Goal: Information Seeking & Learning: Learn about a topic

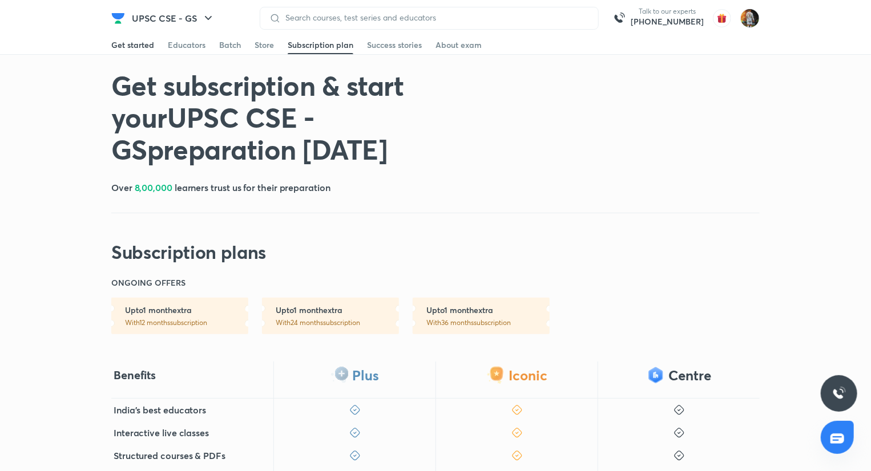
click at [122, 41] on div "Get started" at bounding box center [132, 44] width 43 height 11
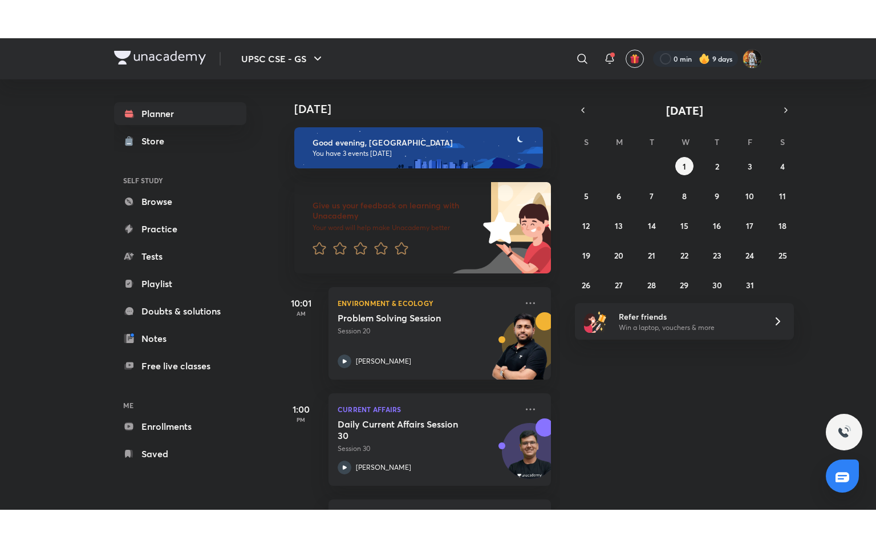
scroll to position [69, 0]
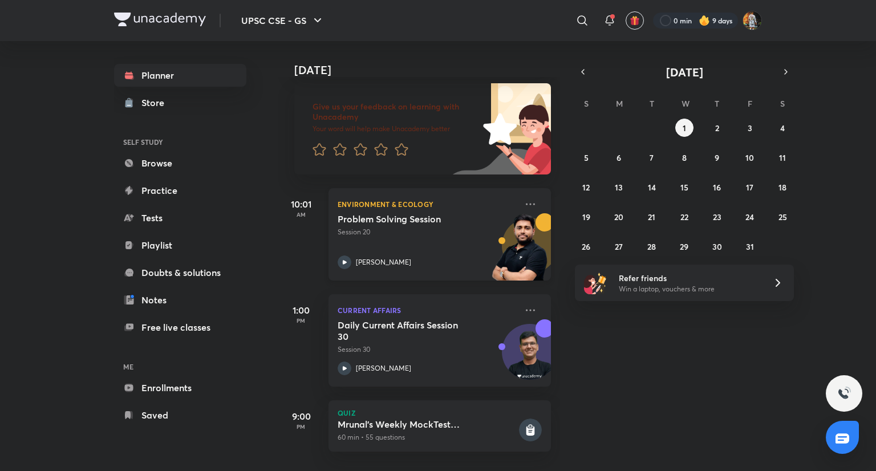
click at [451, 232] on div "Problem Solving Session Session 20 [PERSON_NAME]" at bounding box center [427, 241] width 179 height 56
